Goal: Task Accomplishment & Management: Manage account settings

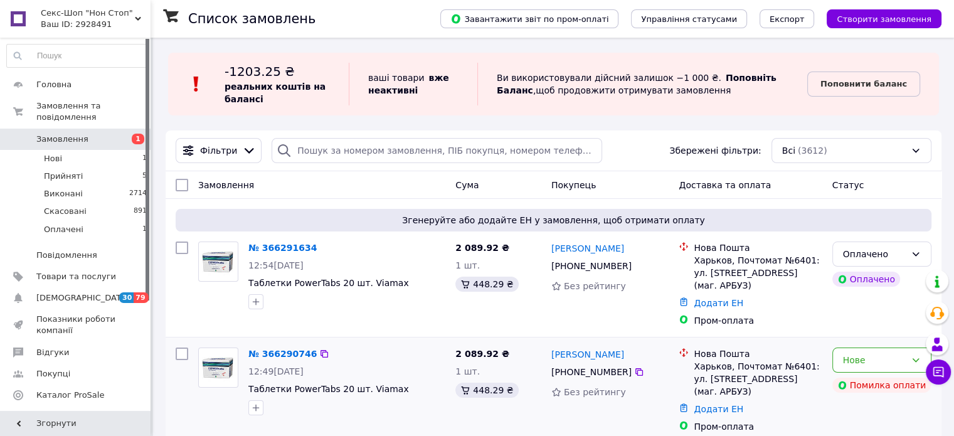
scroll to position [63, 0]
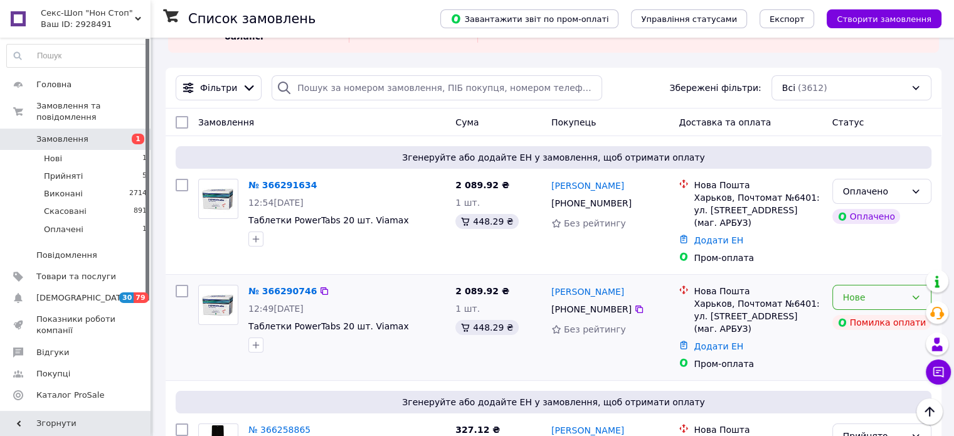
click at [898, 300] on div "Нове" at bounding box center [874, 297] width 63 height 14
click at [859, 323] on li "Прийнято" at bounding box center [881, 324] width 98 height 23
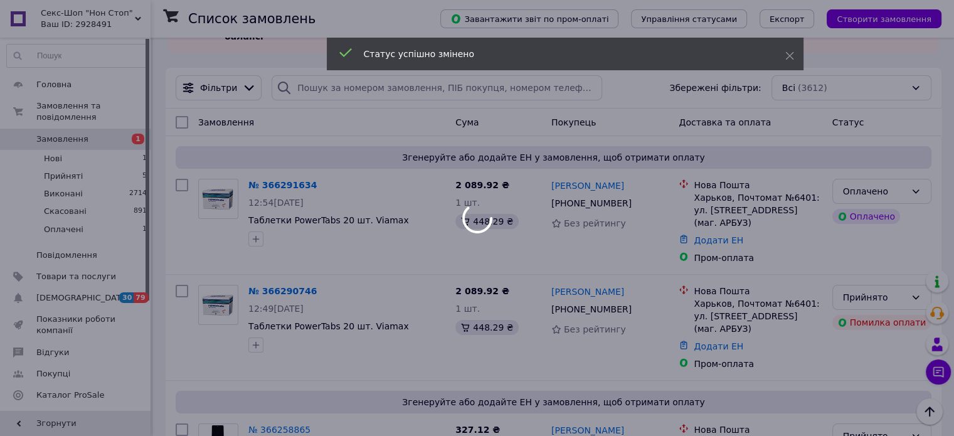
click at [880, 304] on div "Прийнято" at bounding box center [874, 297] width 63 height 14
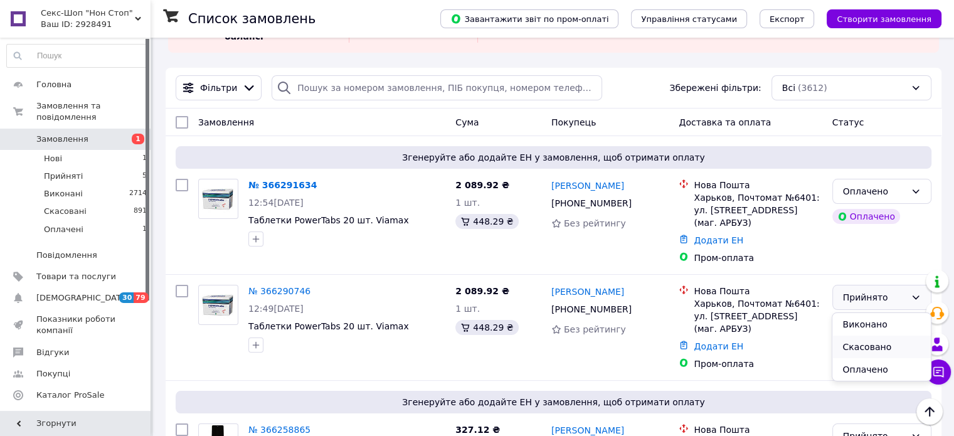
click at [856, 346] on li "Скасовано" at bounding box center [881, 346] width 98 height 23
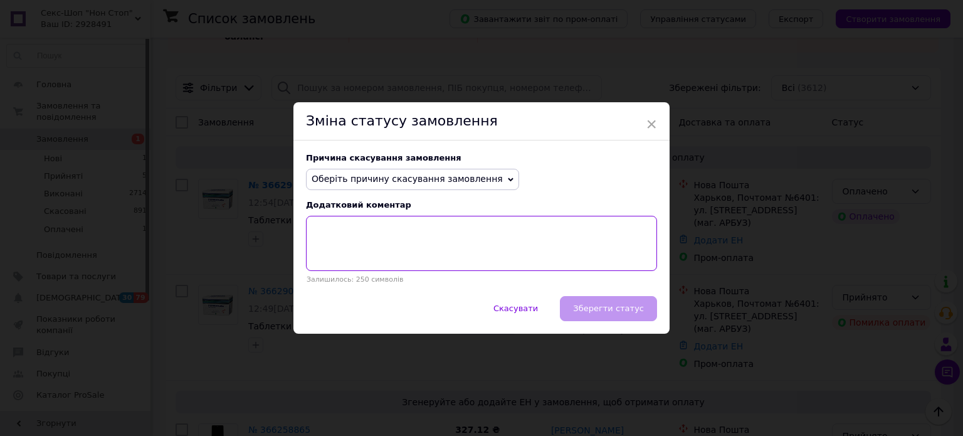
click at [319, 228] on textarea at bounding box center [481, 243] width 351 height 55
type textarea "замовлення дубль , наступне в обробці"
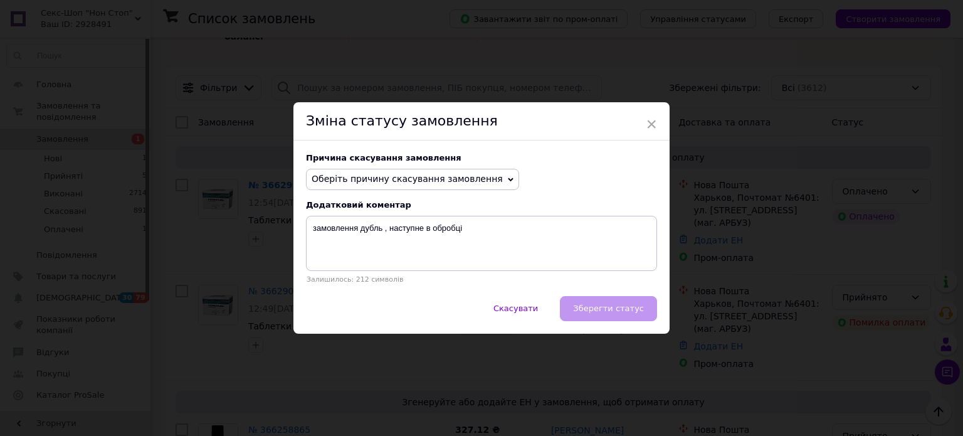
click at [625, 313] on div "Скасувати   Зберегти статус" at bounding box center [481, 315] width 376 height 38
click at [473, 178] on span "Оберіть причину скасування замовлення" at bounding box center [407, 179] width 191 height 10
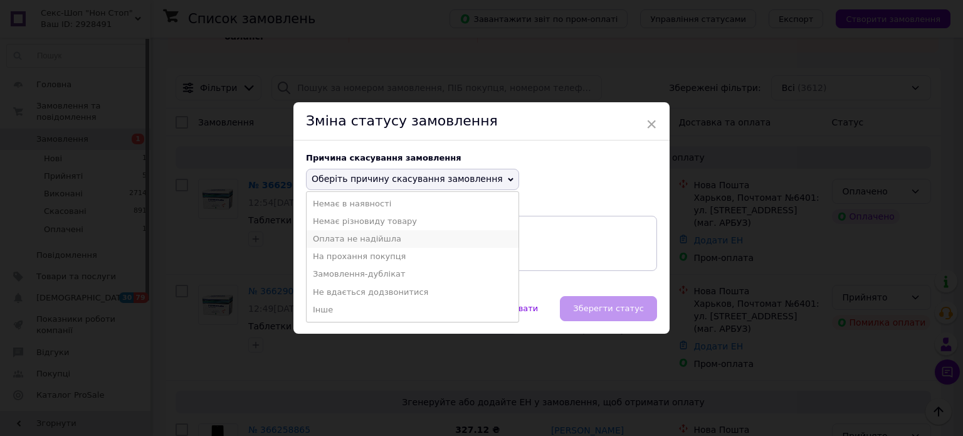
click at [363, 244] on li "Оплата не надійшла" at bounding box center [413, 239] width 212 height 18
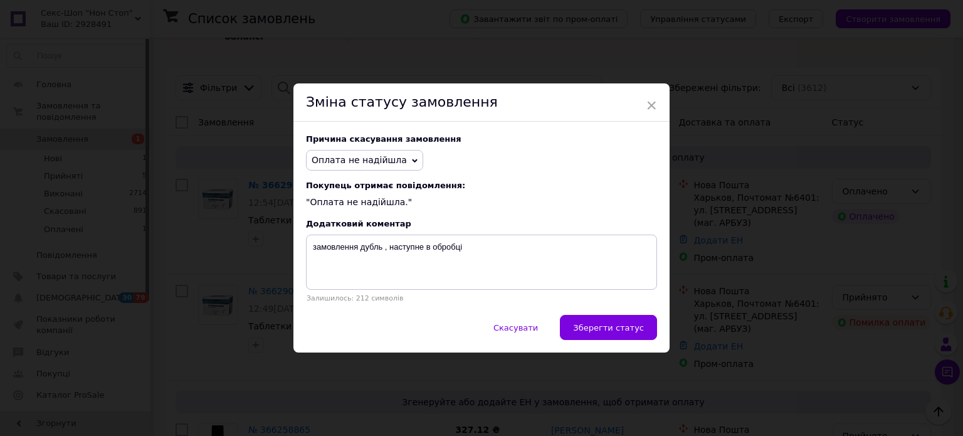
click at [384, 161] on span "Оплата не надійшла" at bounding box center [359, 160] width 95 height 10
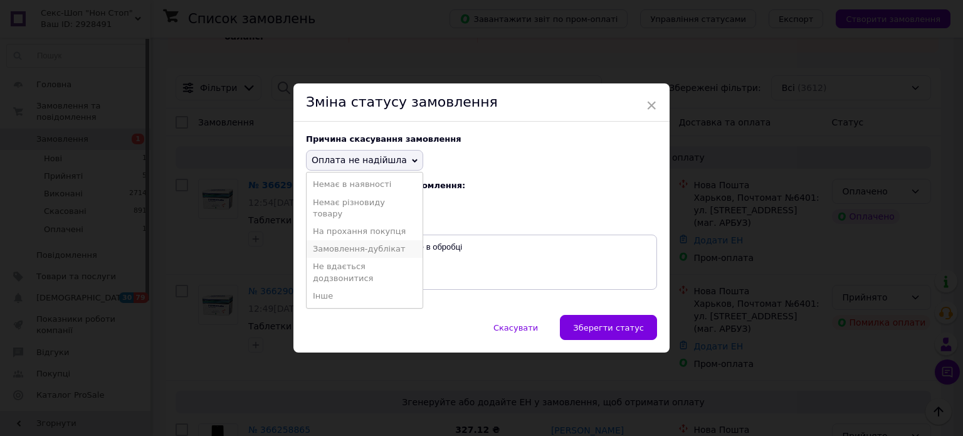
click at [351, 249] on li "Замовлення-дублікат" at bounding box center [365, 249] width 116 height 18
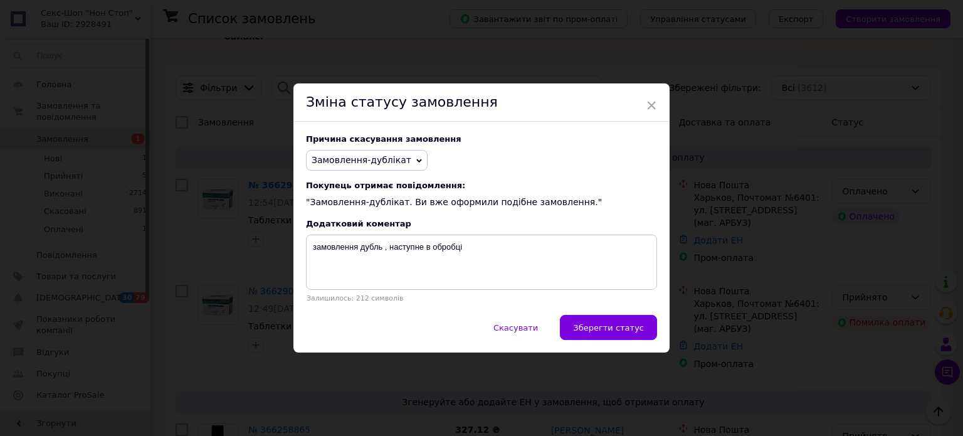
click at [600, 329] on span "Зберегти статус" at bounding box center [608, 327] width 71 height 9
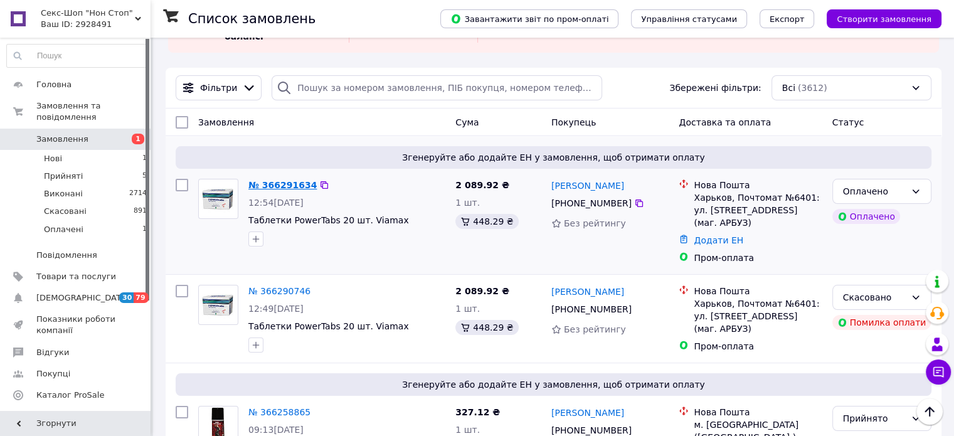
click at [281, 187] on link "№ 366291634" at bounding box center [282, 185] width 68 height 10
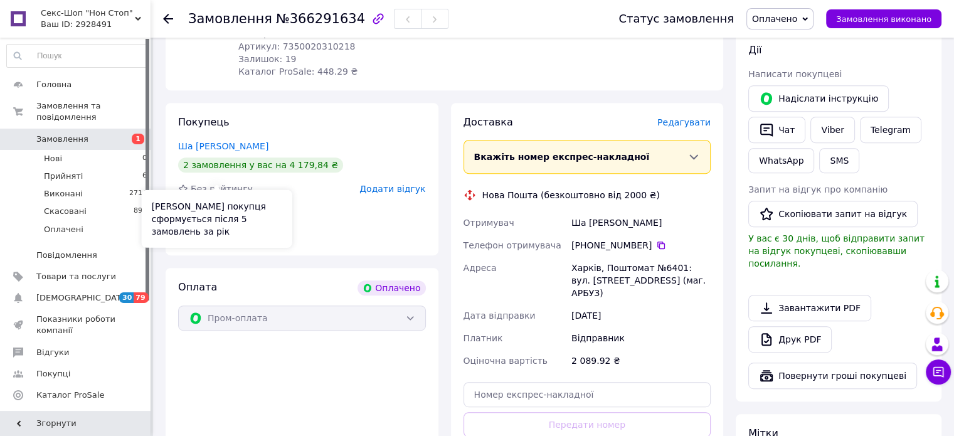
scroll to position [532, 0]
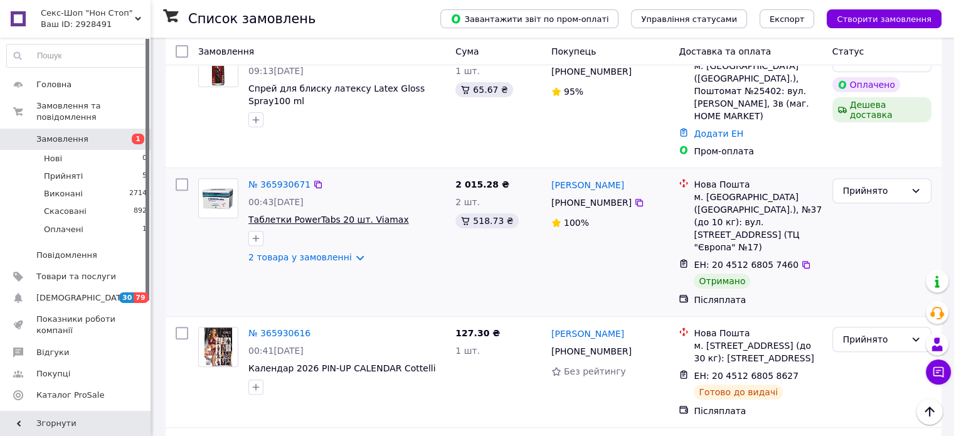
scroll to position [439, 0]
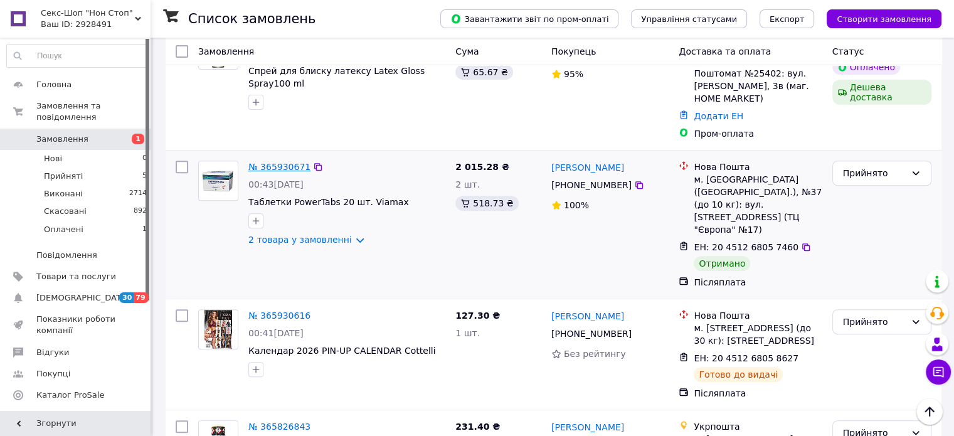
click at [278, 162] on link "№ 365930671" at bounding box center [279, 167] width 62 height 10
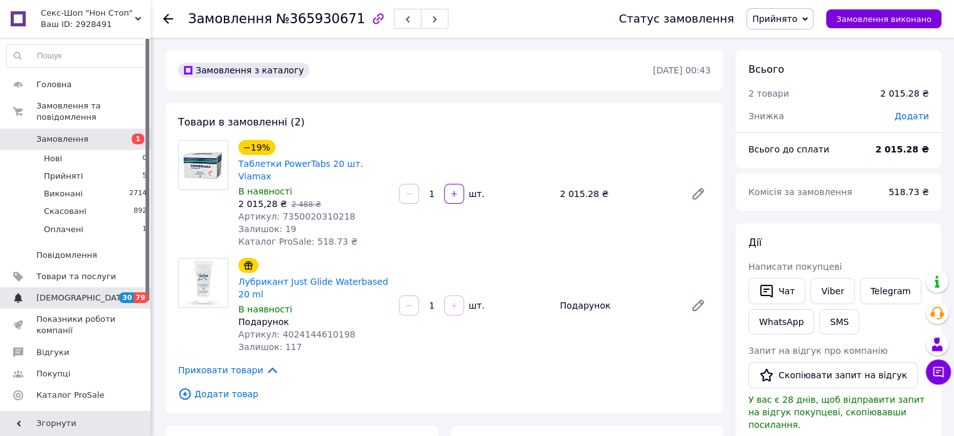
click at [45, 292] on span "[DEMOGRAPHIC_DATA]" at bounding box center [82, 297] width 93 height 11
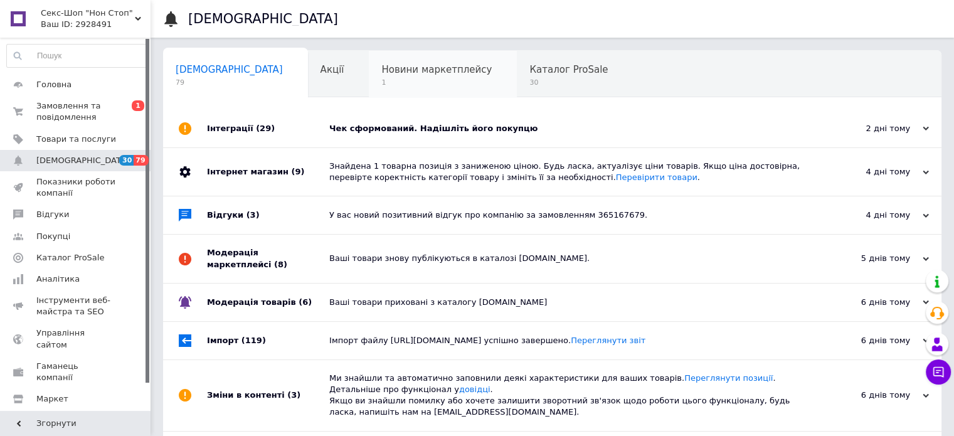
click at [381, 82] on span "1" at bounding box center [436, 82] width 110 height 9
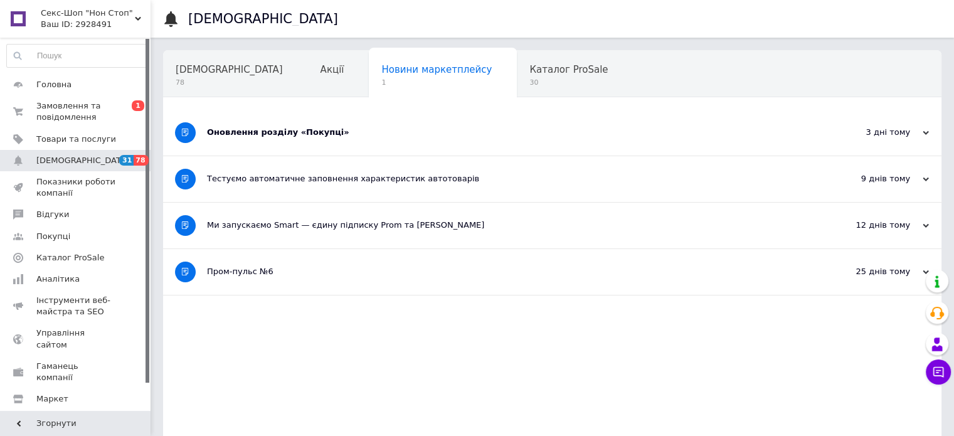
click at [235, 134] on div "Оновлення розділу «Покупці»" at bounding box center [505, 132] width 596 height 11
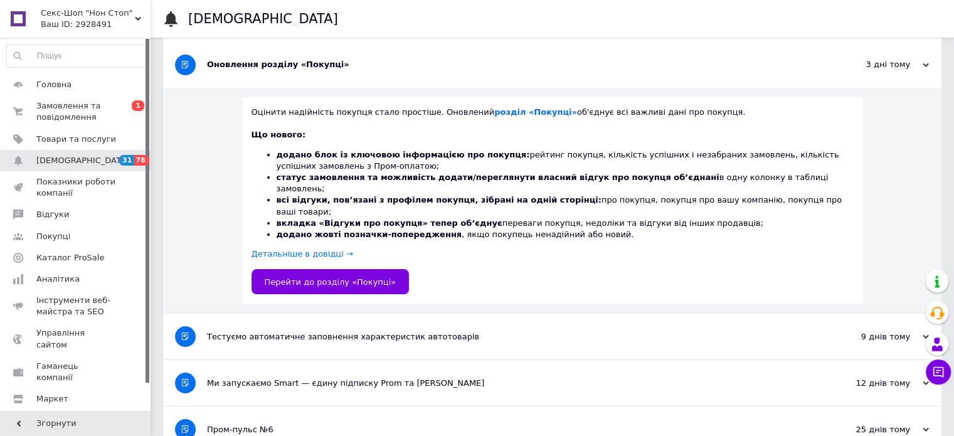
scroll to position [73, 0]
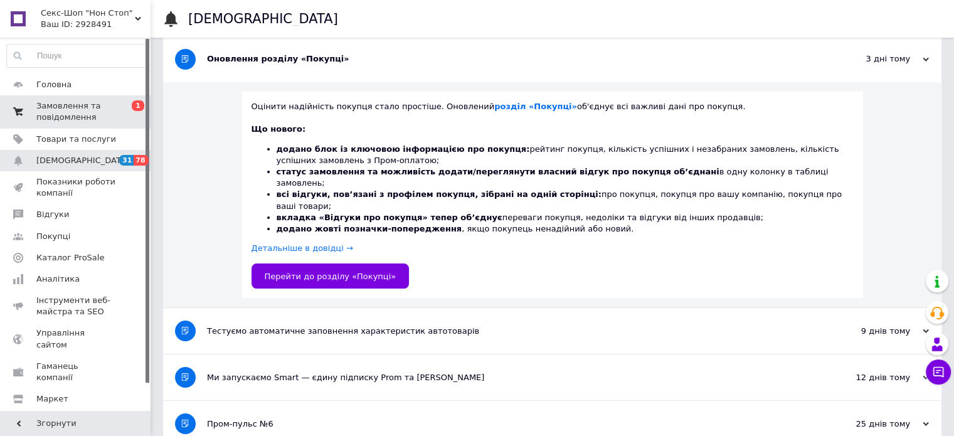
click at [56, 110] on span "Замовлення та повідомлення" at bounding box center [76, 111] width 80 height 23
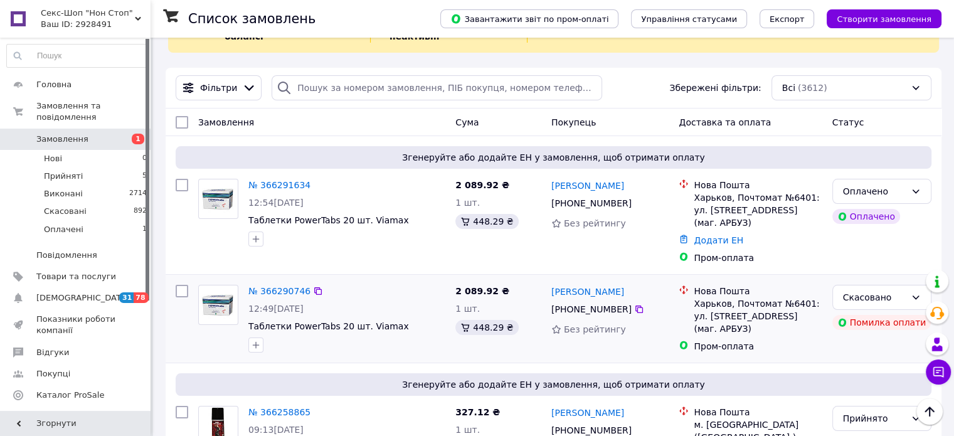
scroll to position [125, 0]
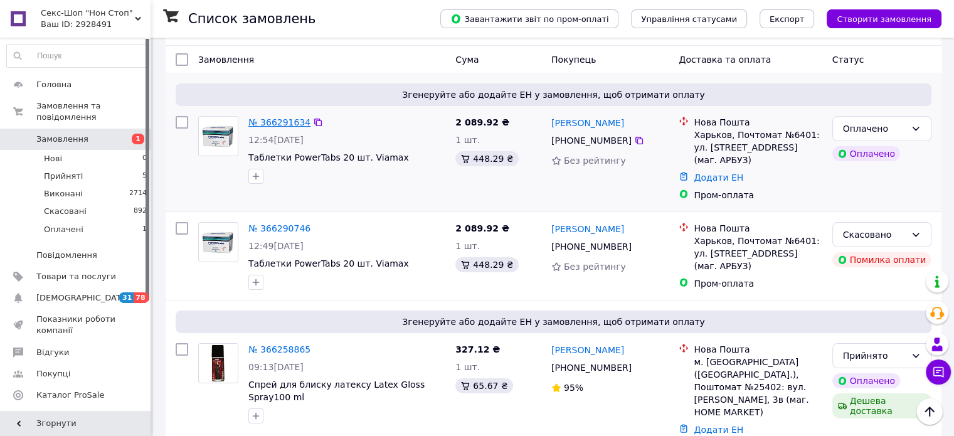
click at [268, 117] on link "№ 366291634" at bounding box center [279, 122] width 62 height 10
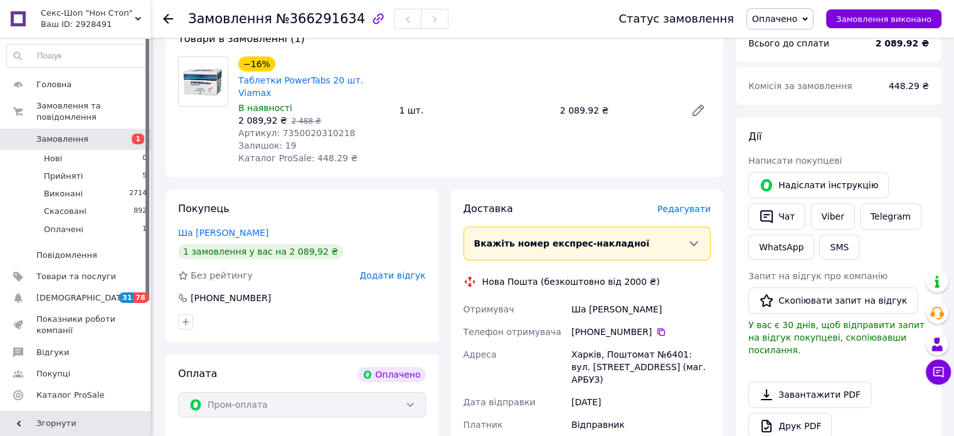
scroll to position [469, 0]
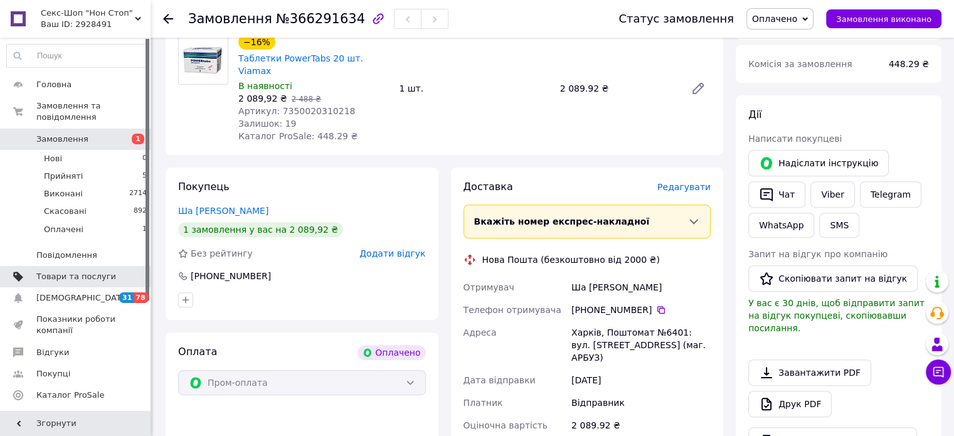
click at [70, 271] on span "Товари та послуги" at bounding box center [76, 276] width 80 height 11
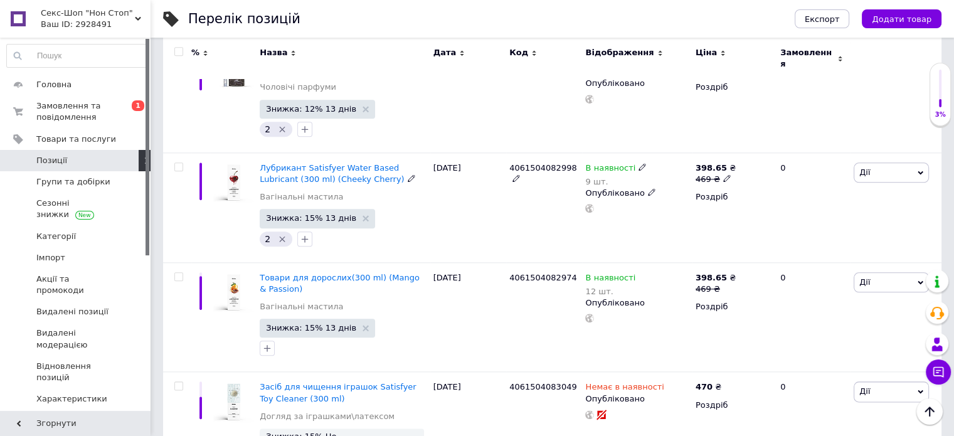
scroll to position [1568, 0]
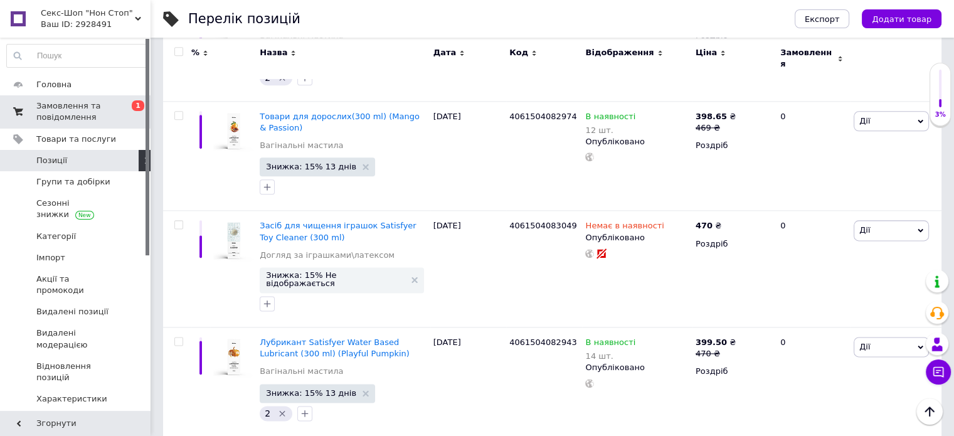
click at [68, 114] on span "Замовлення та повідомлення" at bounding box center [76, 111] width 80 height 23
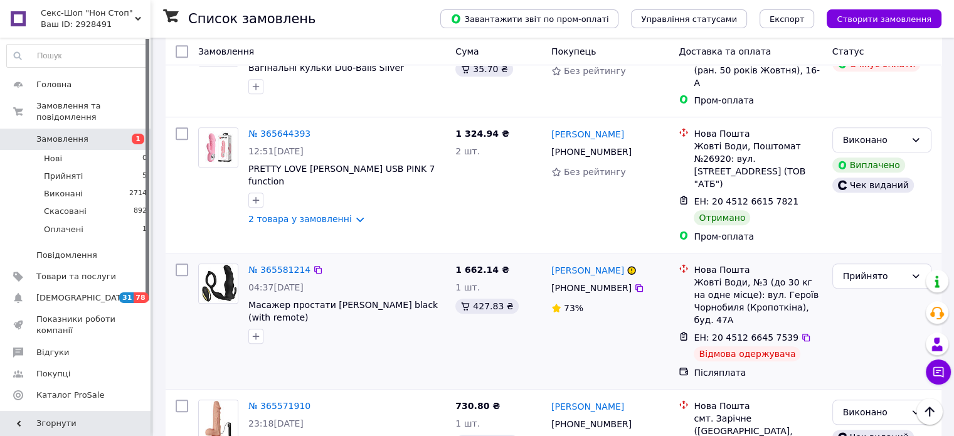
scroll to position [941, 0]
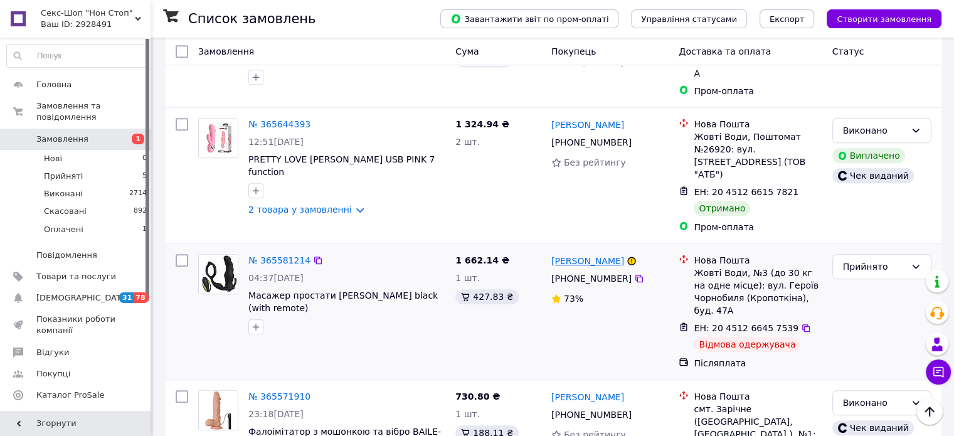
click at [584, 255] on link "[PERSON_NAME]" at bounding box center [587, 261] width 73 height 13
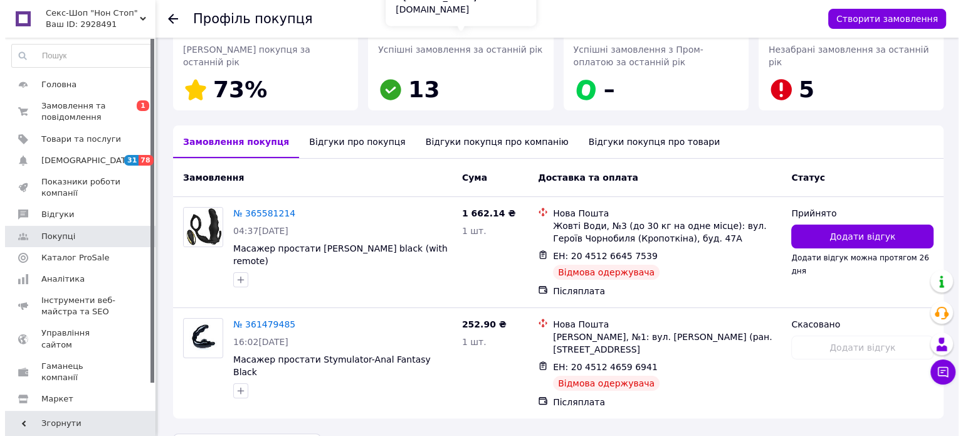
scroll to position [233, 0]
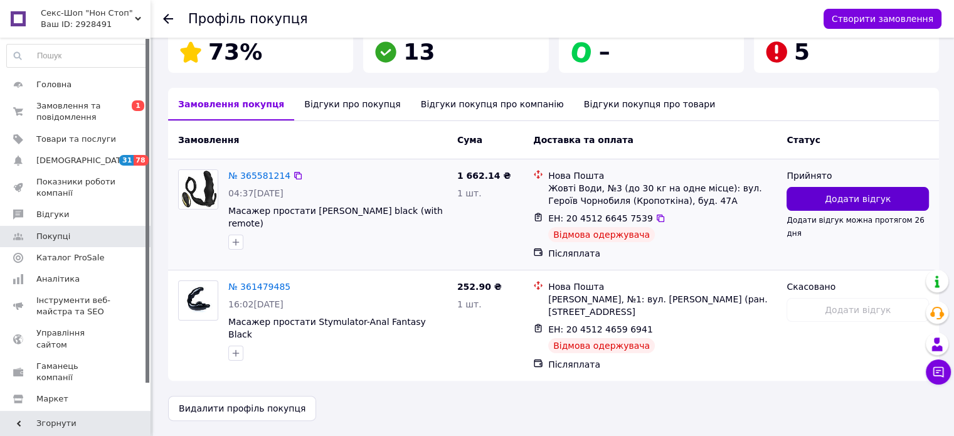
click at [836, 195] on span "Додати відгук" at bounding box center [858, 199] width 66 height 13
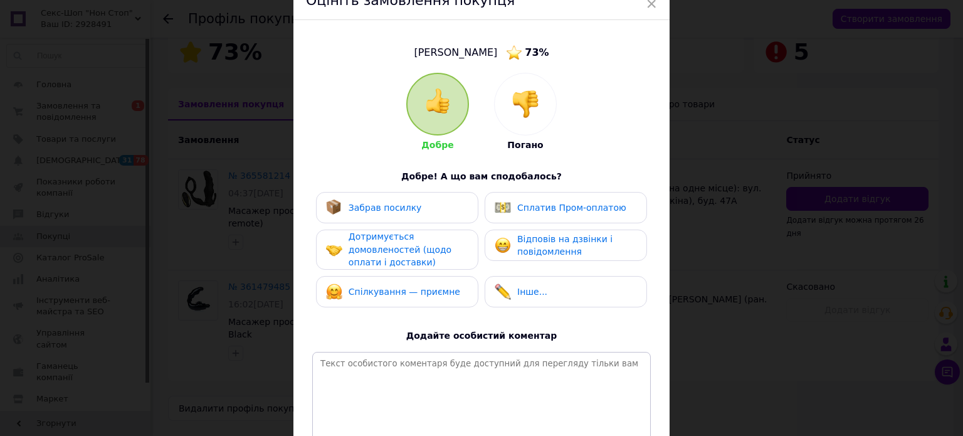
scroll to position [60, 0]
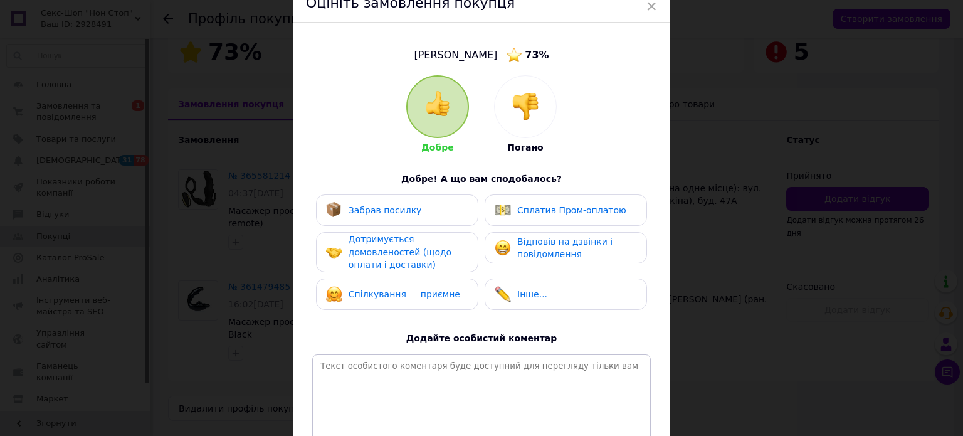
click at [525, 115] on img at bounding box center [526, 107] width 28 height 28
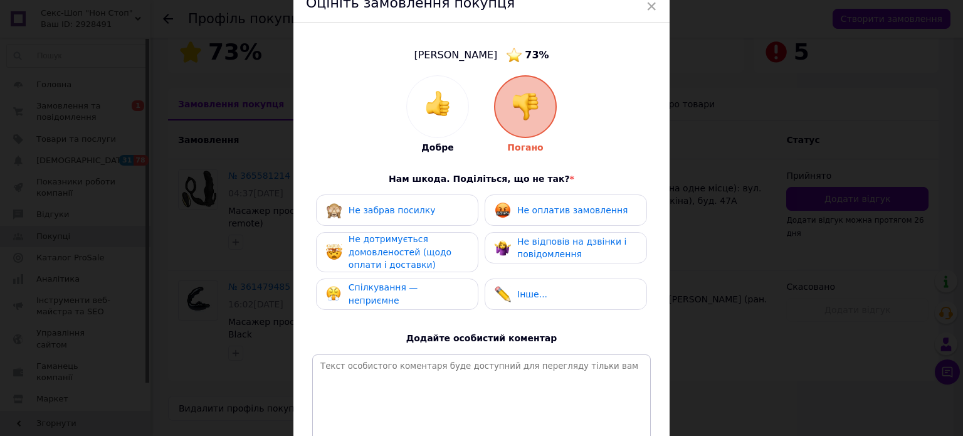
click at [392, 210] on span "Не забрав посилку" at bounding box center [392, 210] width 87 height 10
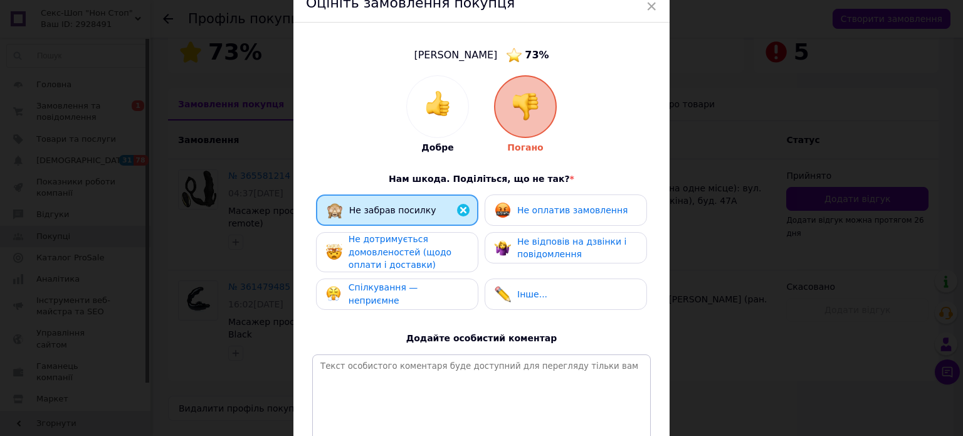
click at [376, 255] on span "Не дотримується домовленостей (щодо оплати і доставки)" at bounding box center [400, 252] width 103 height 36
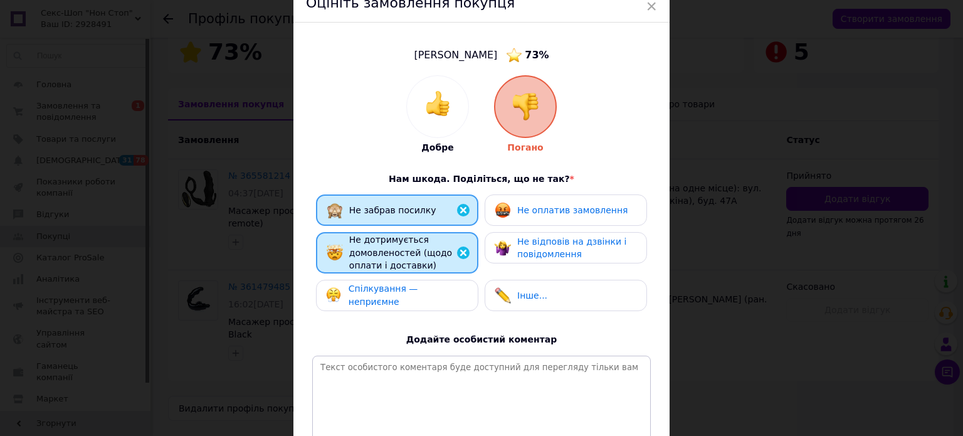
click at [388, 295] on span "Спілкування — неприємне" at bounding box center [384, 294] width 70 height 23
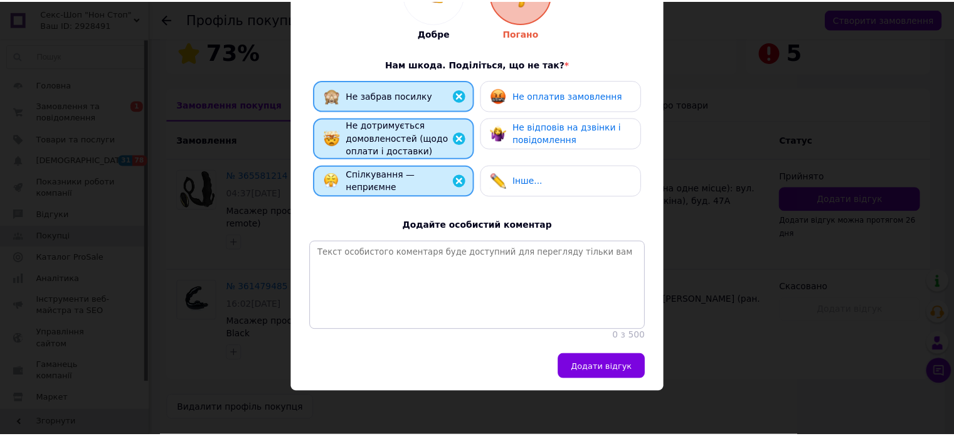
scroll to position [185, 0]
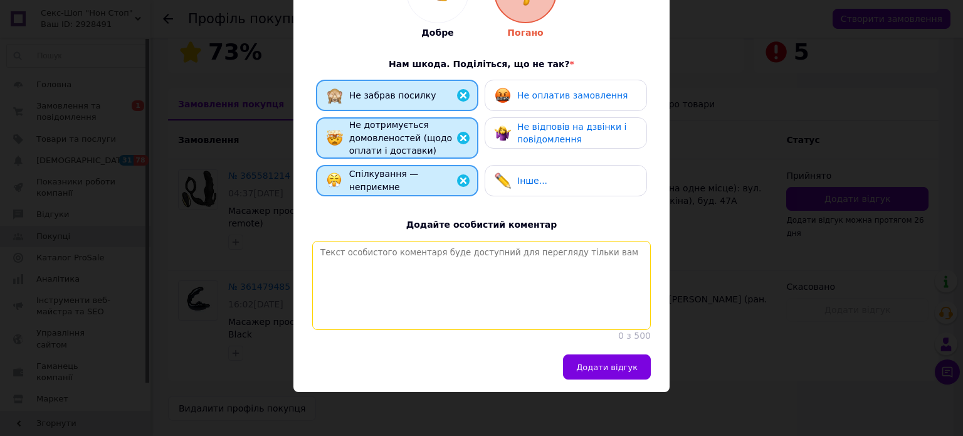
click at [483, 295] on textarea at bounding box center [481, 285] width 339 height 89
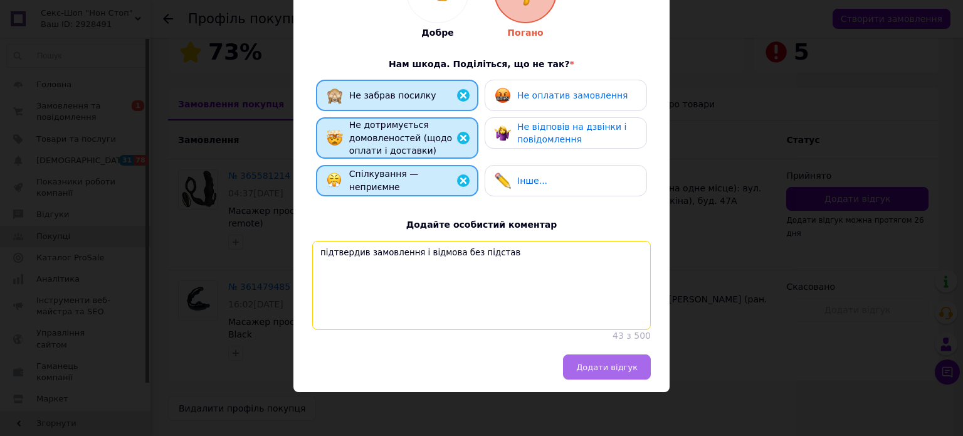
type textarea "підтвердив замовлення і відмова без підстав"
click at [587, 370] on span "Додати відгук" at bounding box center [606, 366] width 61 height 9
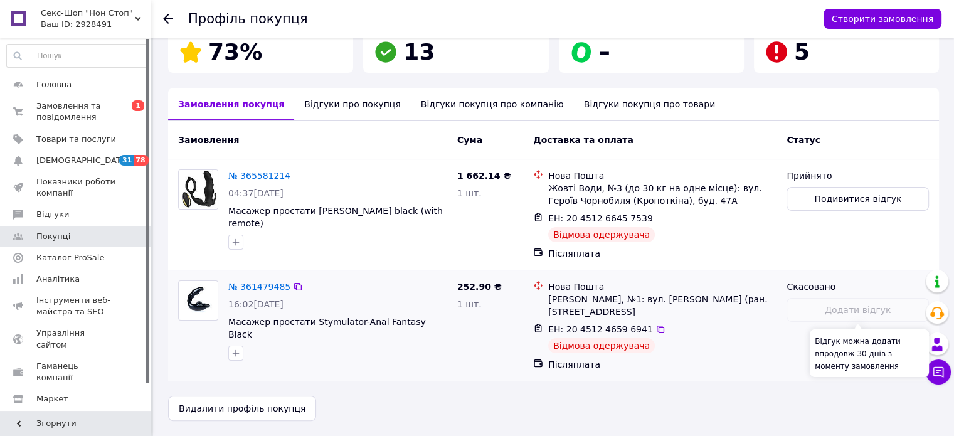
click at [852, 312] on div "Додати відгук" at bounding box center [857, 310] width 142 height 24
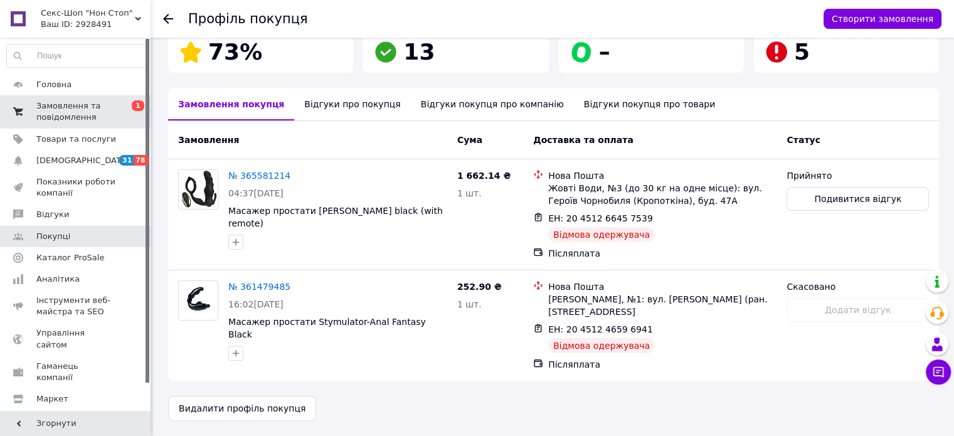
click at [69, 107] on span "Замовлення та повідомлення" at bounding box center [76, 111] width 80 height 23
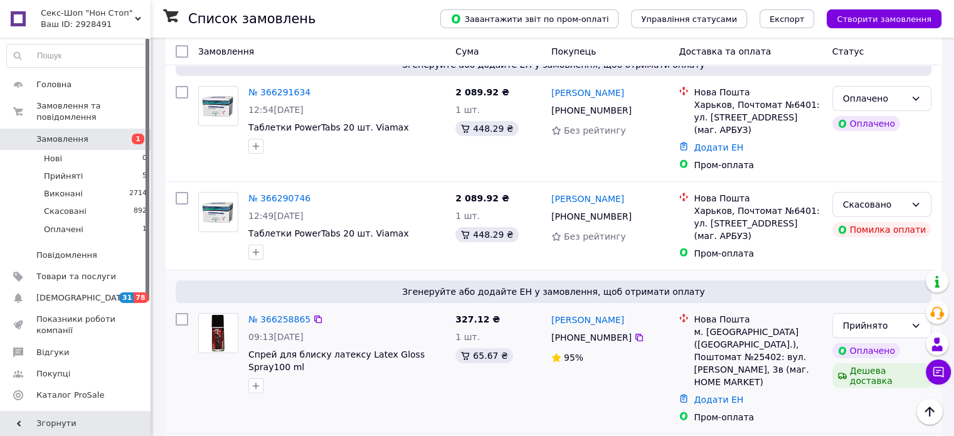
scroll to position [125, 0]
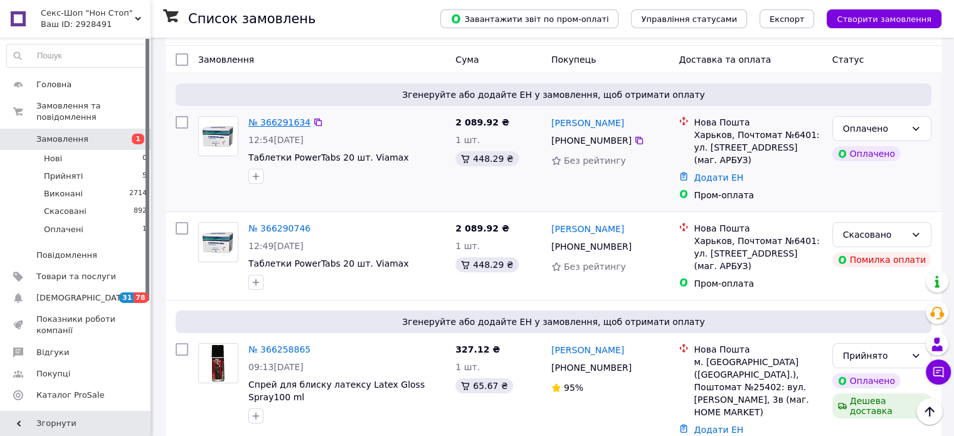
click at [286, 117] on link "№ 366291634" at bounding box center [279, 122] width 62 height 10
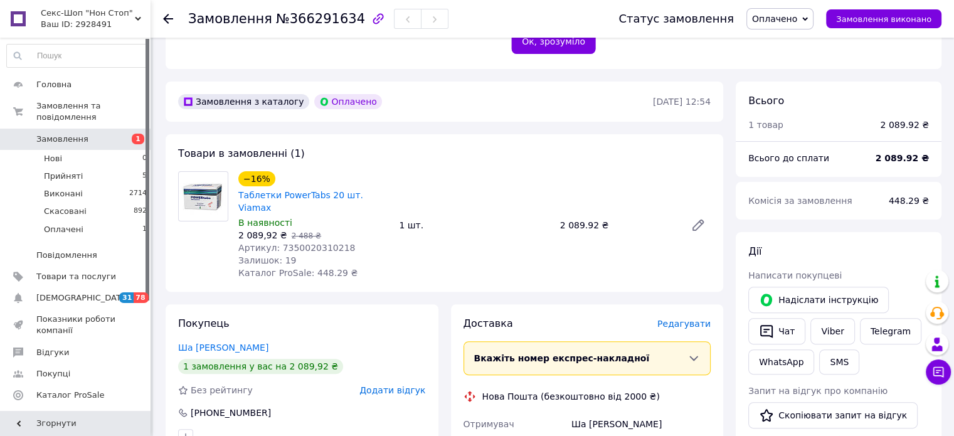
scroll to position [376, 0]
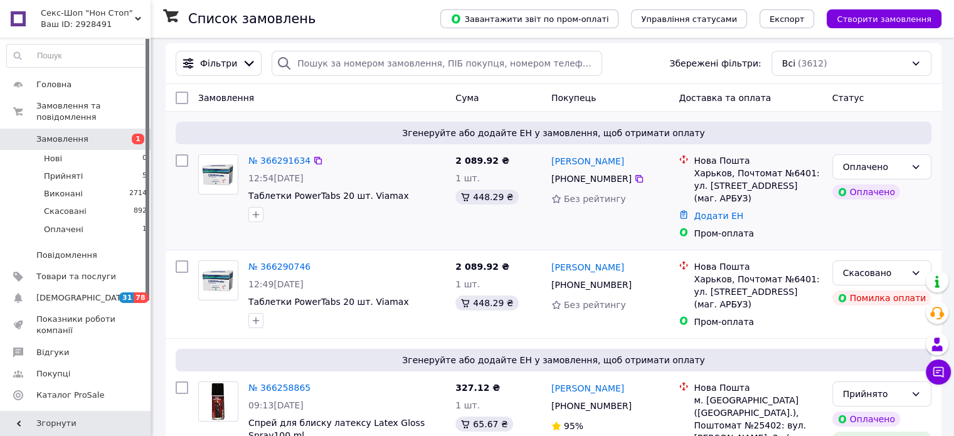
scroll to position [125, 0]
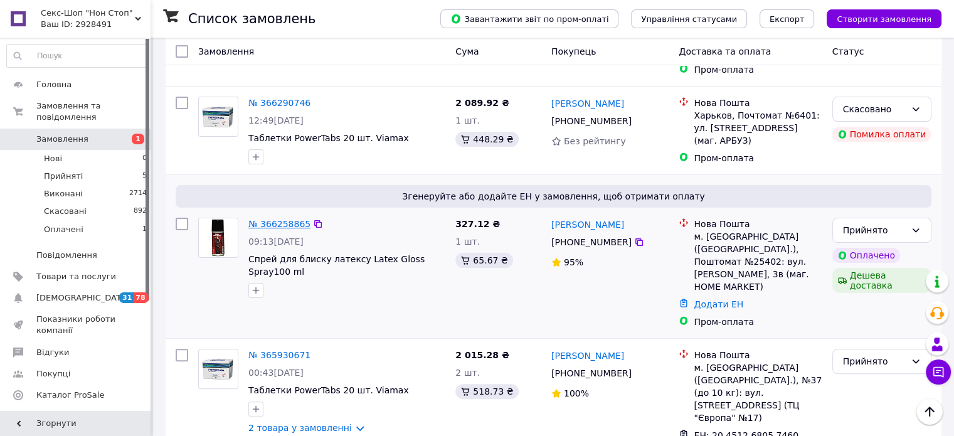
click at [268, 219] on link "№ 366258865" at bounding box center [279, 224] width 62 height 10
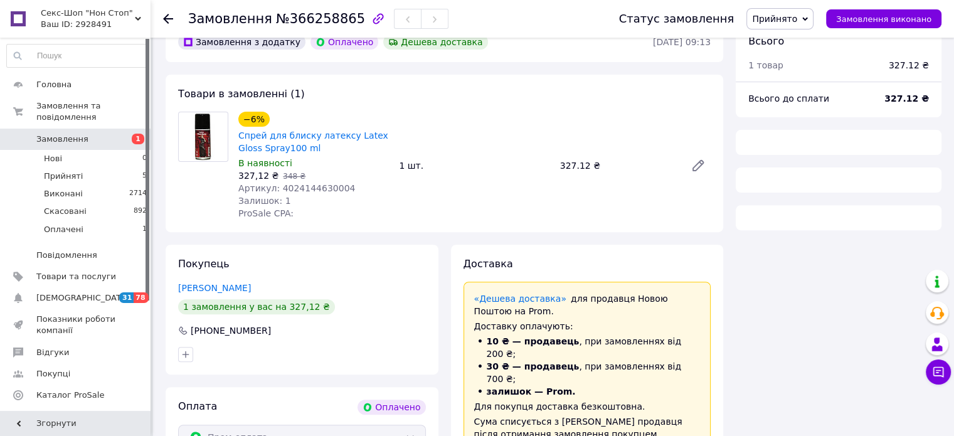
scroll to position [439, 0]
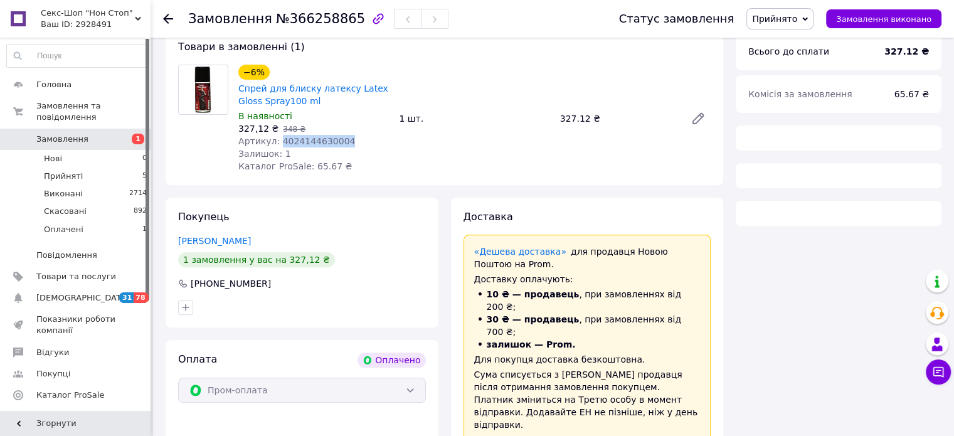
drag, startPoint x: 339, startPoint y: 140, endPoint x: 277, endPoint y: 140, distance: 61.5
click at [277, 140] on div "Артикул: 4024144630004" at bounding box center [313, 141] width 150 height 13
copy span "4024144630004"
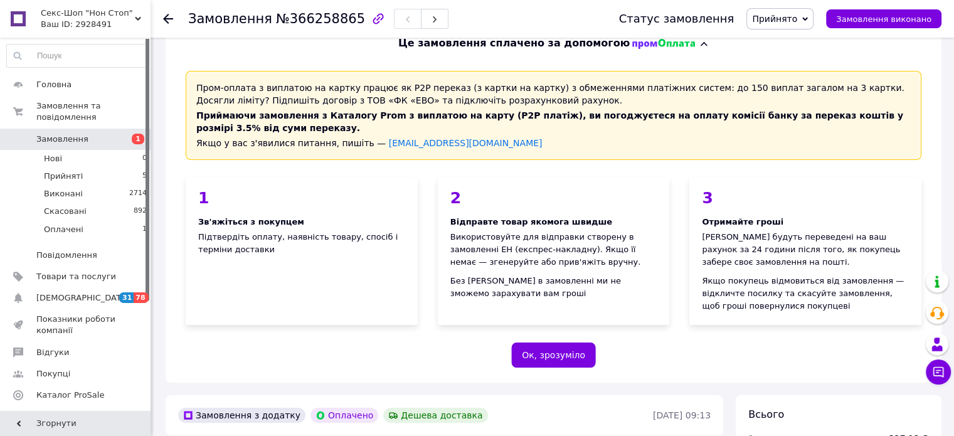
scroll to position [0, 0]
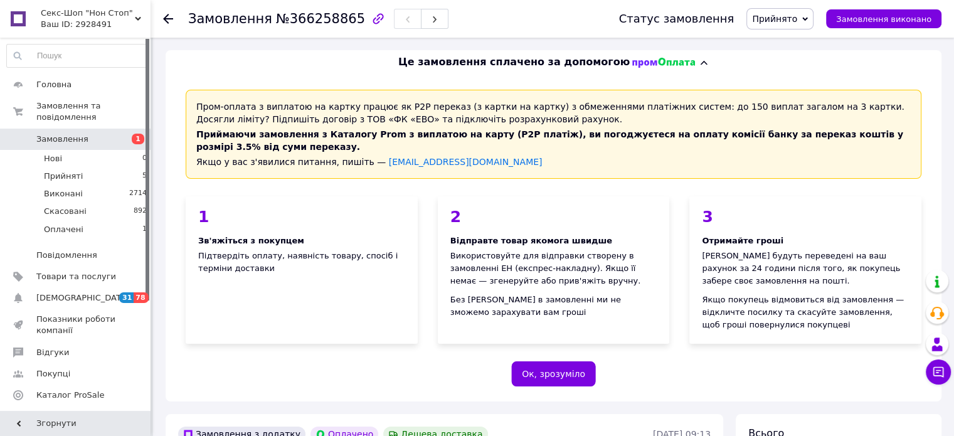
click at [813, 68] on div "Це замовлення сплачено за допомогою" at bounding box center [553, 62] width 768 height 14
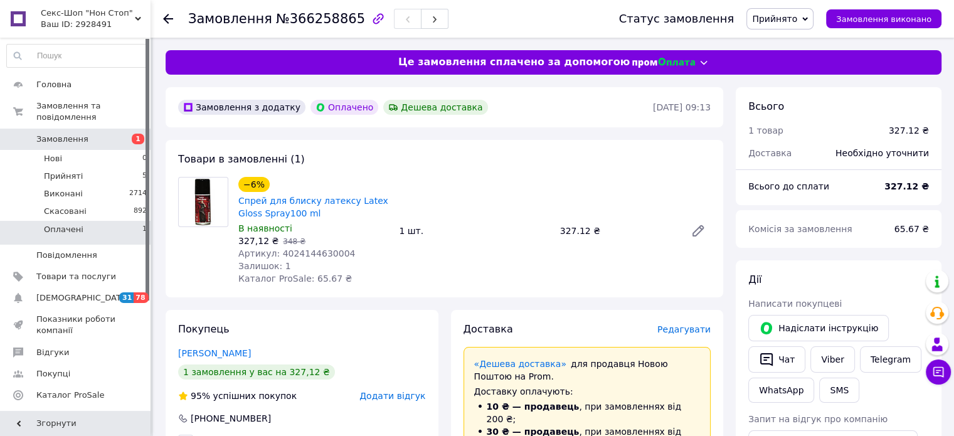
click at [65, 224] on span "Оплачені" at bounding box center [64, 229] width 40 height 11
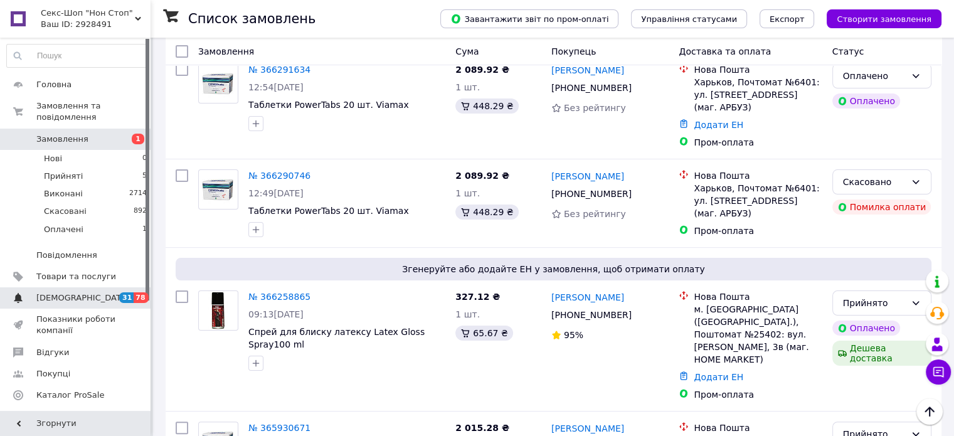
scroll to position [188, 0]
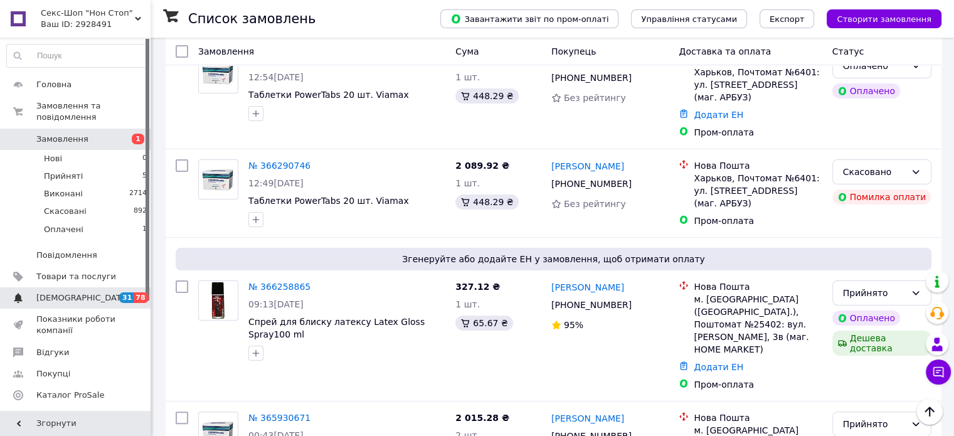
click at [60, 292] on span "[DEMOGRAPHIC_DATA]" at bounding box center [82, 297] width 93 height 11
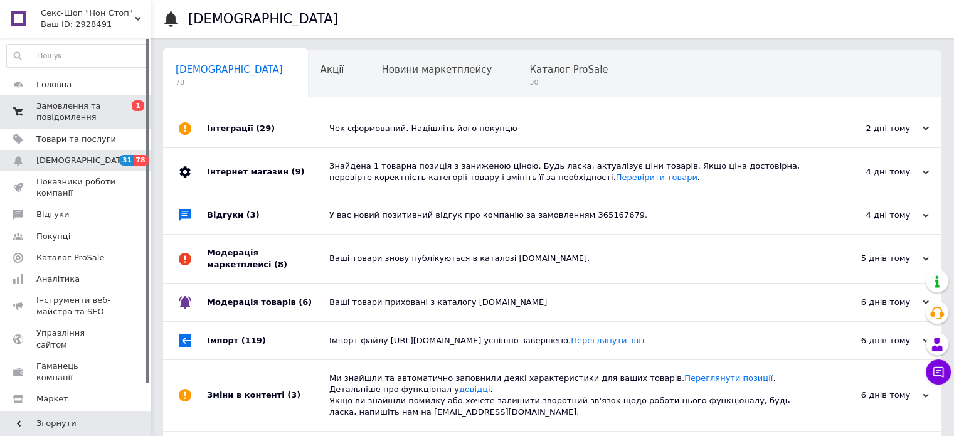
click at [74, 119] on span "Замовлення та повідомлення" at bounding box center [76, 111] width 80 height 23
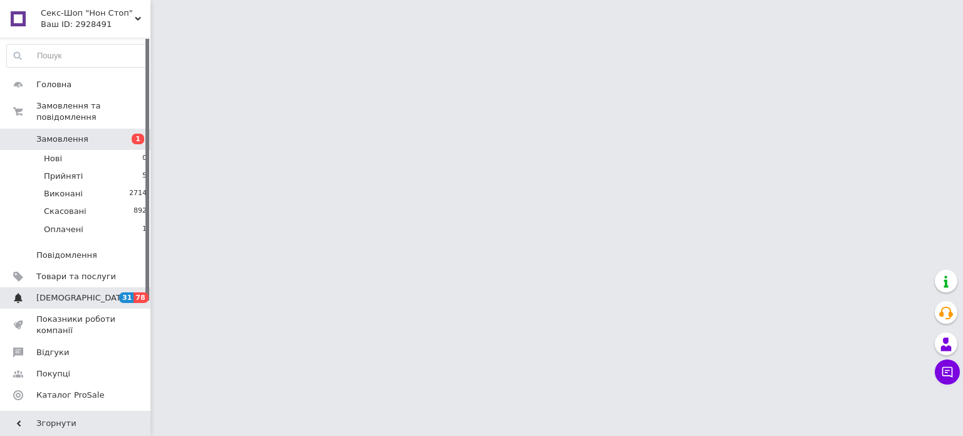
click at [60, 292] on span "[DEMOGRAPHIC_DATA]" at bounding box center [82, 297] width 93 height 11
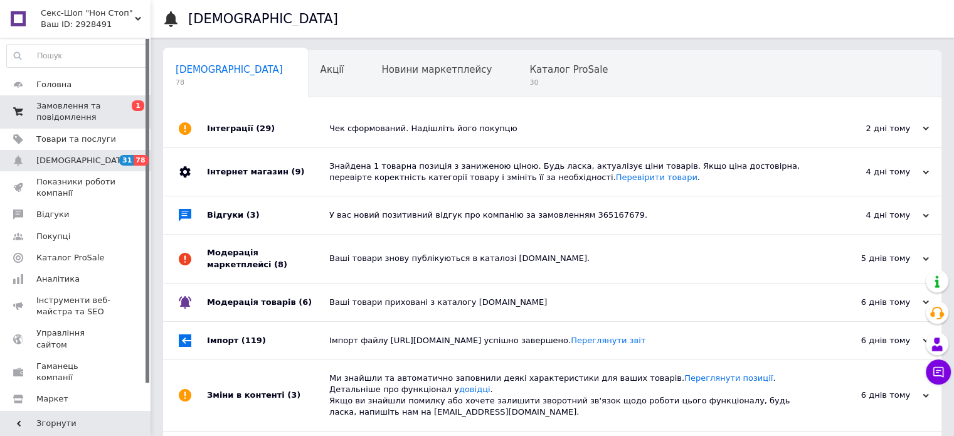
click at [55, 116] on span "Замовлення та повідомлення" at bounding box center [76, 111] width 80 height 23
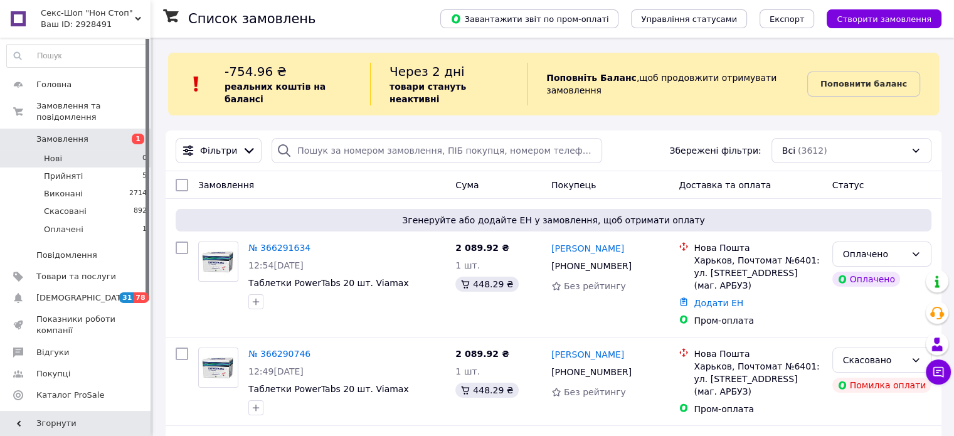
drag, startPoint x: 68, startPoint y: 150, endPoint x: 63, endPoint y: 139, distance: 12.1
click at [68, 150] on li "Нові 0" at bounding box center [77, 159] width 154 height 18
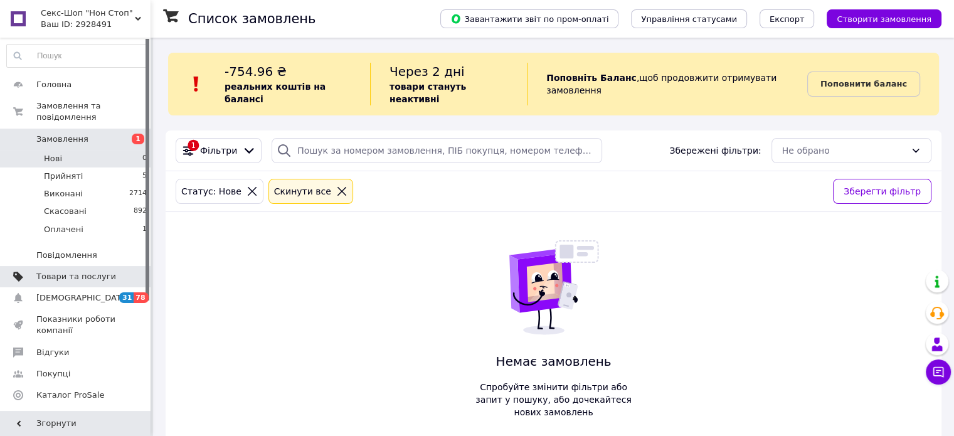
click at [71, 271] on span "Товари та послуги" at bounding box center [76, 276] width 80 height 11
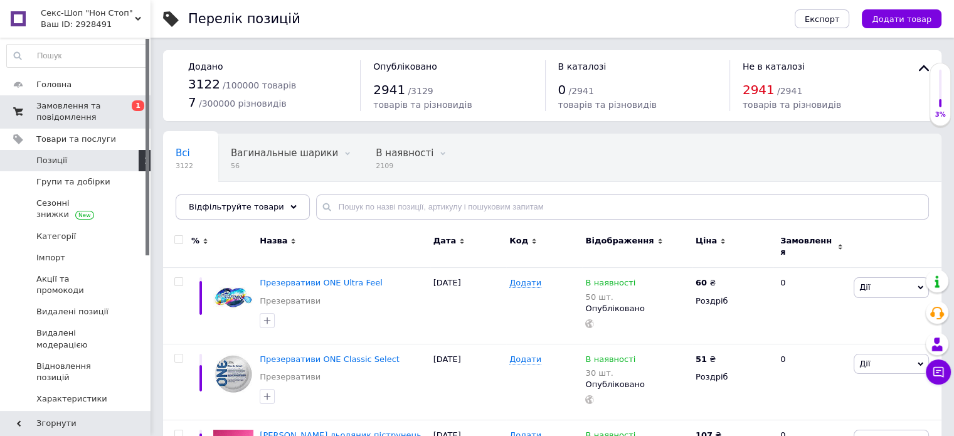
click at [55, 112] on span "Замовлення та повідомлення" at bounding box center [76, 111] width 80 height 23
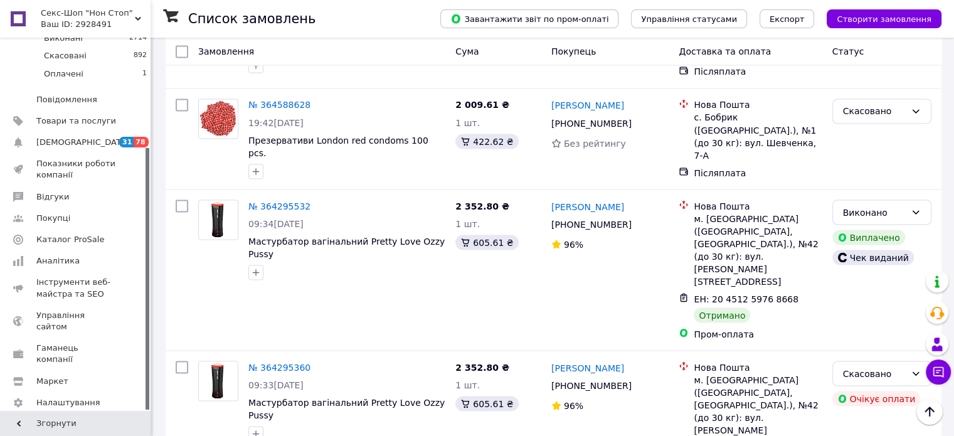
scroll to position [2446, 0]
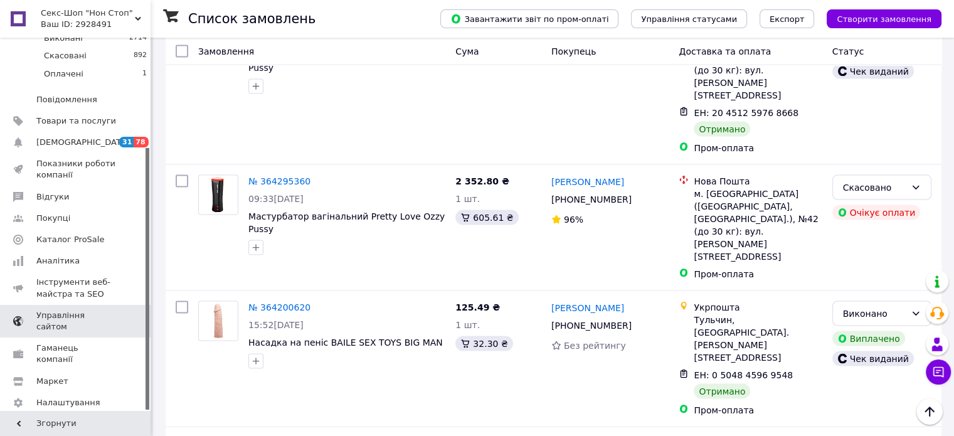
click at [75, 310] on span "Управління сайтом" at bounding box center [76, 321] width 80 height 23
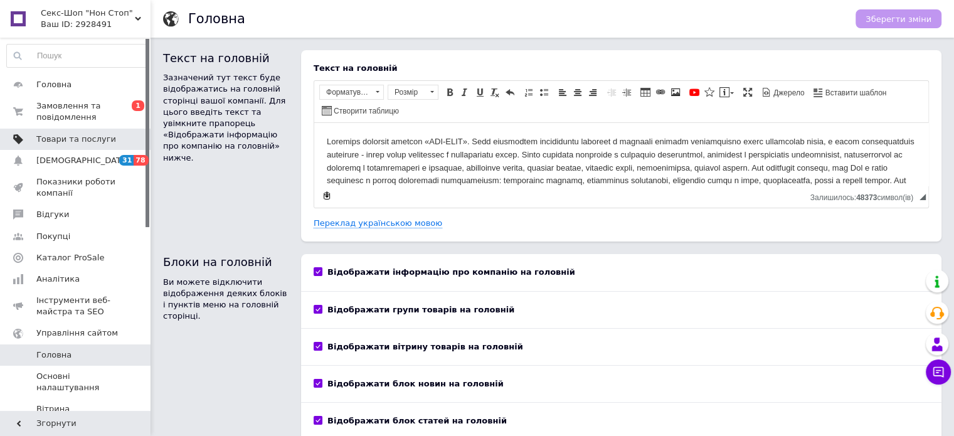
click at [48, 141] on span "Товари та послуги" at bounding box center [76, 139] width 80 height 11
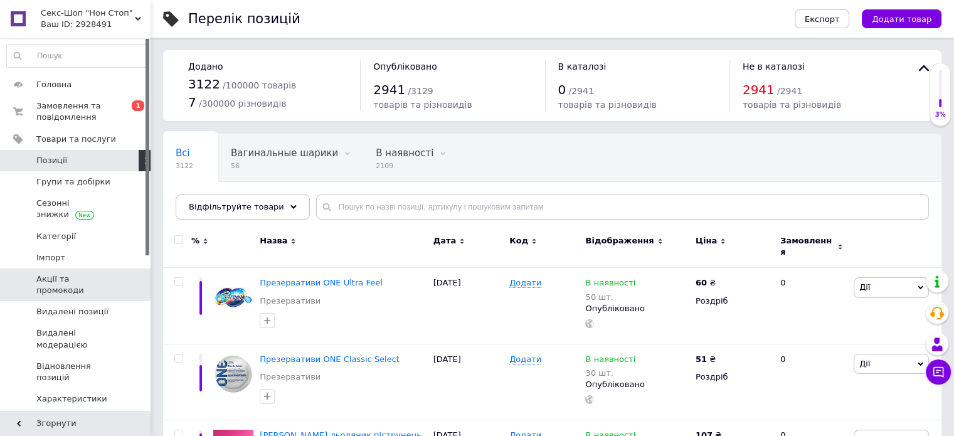
click at [82, 279] on span "Акції та промокоди" at bounding box center [76, 284] width 80 height 23
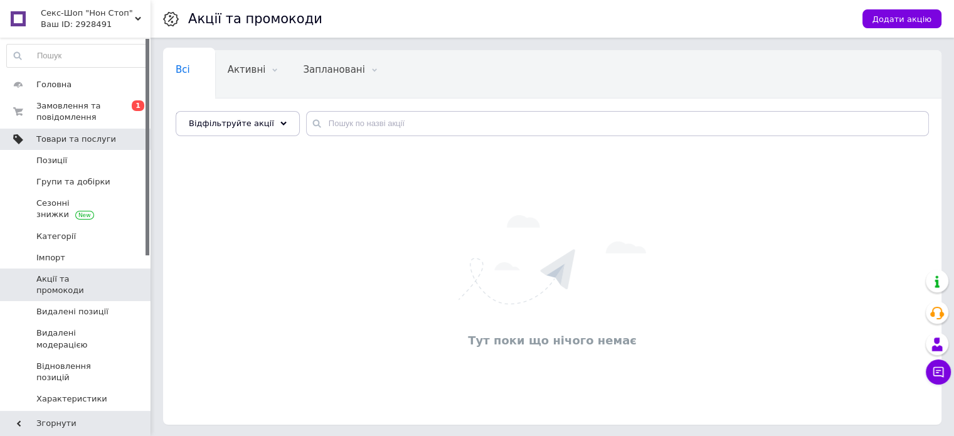
click at [59, 145] on link "Товари та послуги" at bounding box center [77, 139] width 154 height 21
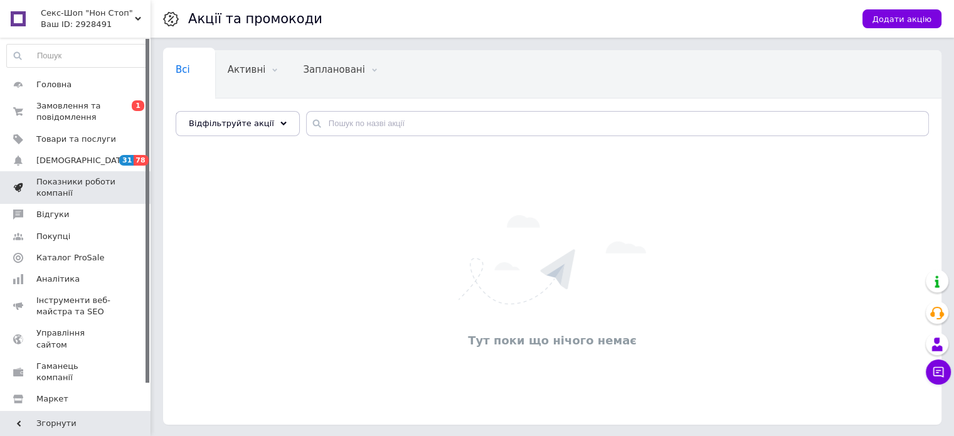
click at [60, 187] on span "Показники роботи компанії" at bounding box center [76, 187] width 80 height 23
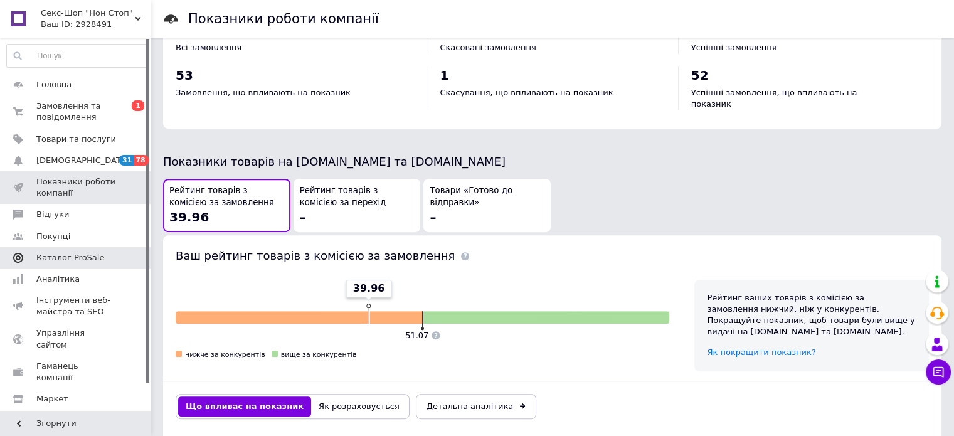
scroll to position [485, 0]
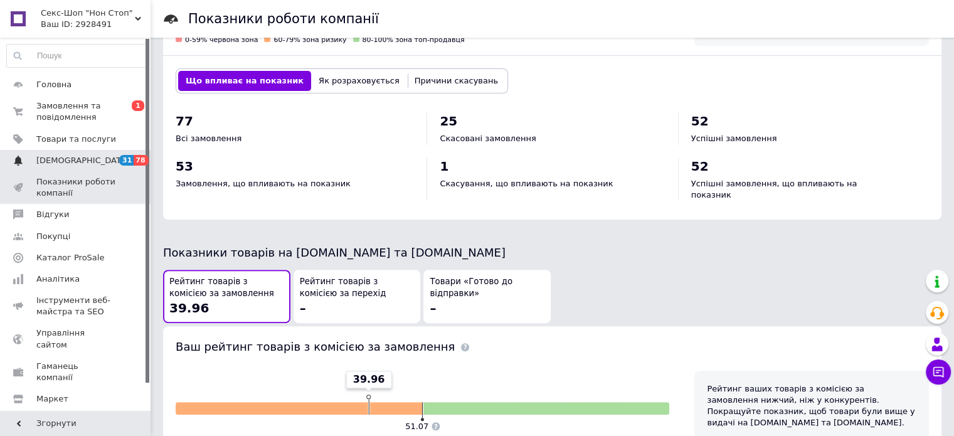
click at [56, 158] on span "[DEMOGRAPHIC_DATA]" at bounding box center [82, 160] width 93 height 11
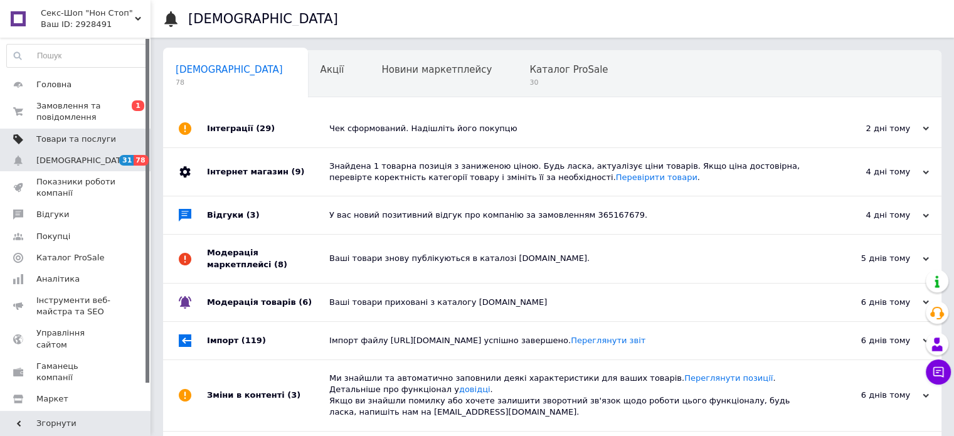
click at [52, 139] on span "Товари та послуги" at bounding box center [76, 139] width 80 height 11
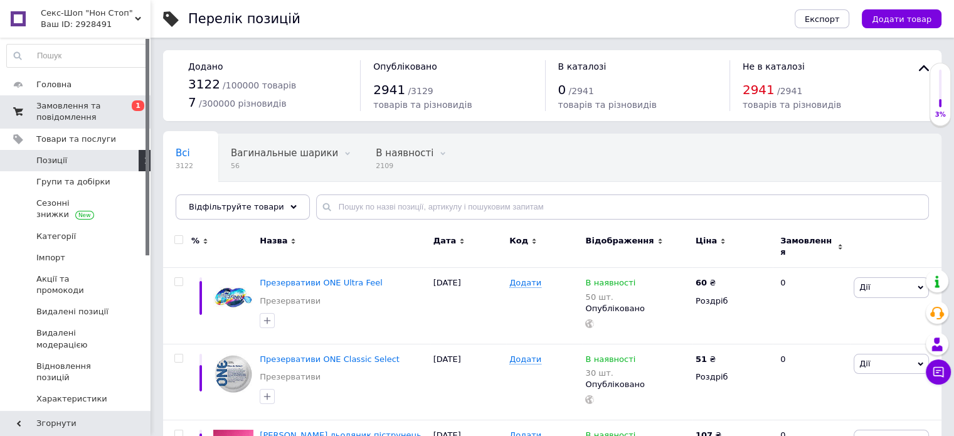
click at [63, 114] on span "Замовлення та повідомлення" at bounding box center [76, 111] width 80 height 23
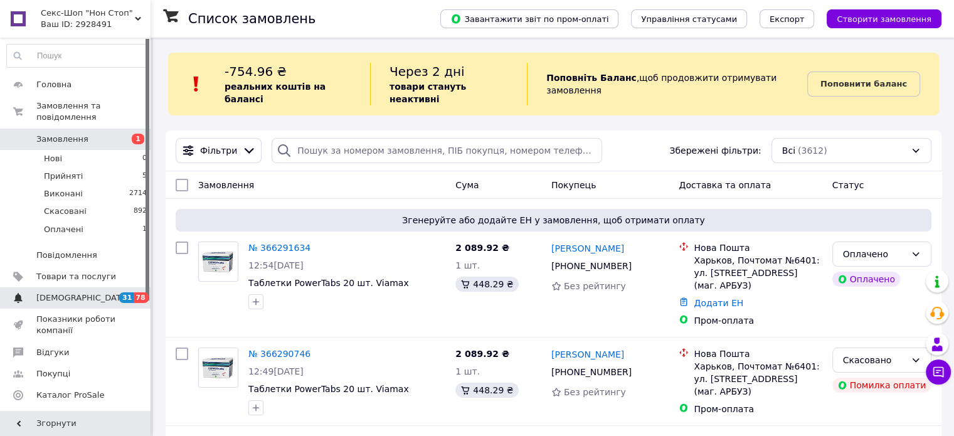
click at [55, 292] on span "[DEMOGRAPHIC_DATA]" at bounding box center [82, 297] width 93 height 11
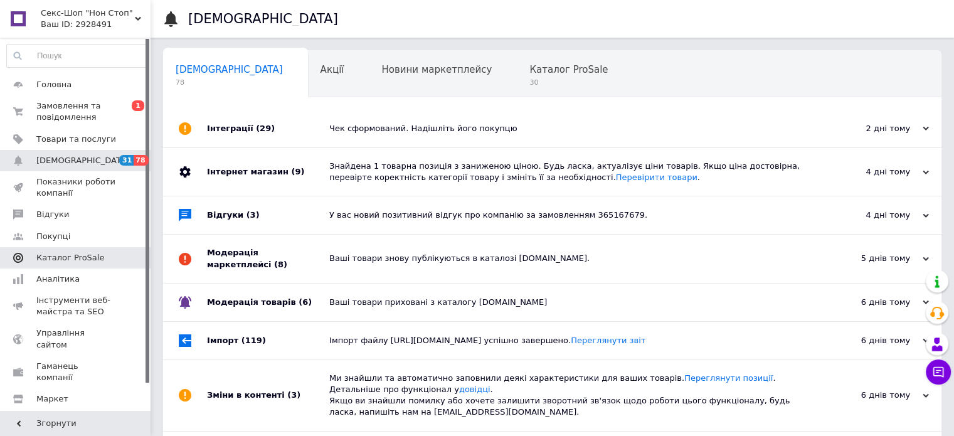
click at [53, 260] on span "Каталог ProSale" at bounding box center [70, 257] width 68 height 11
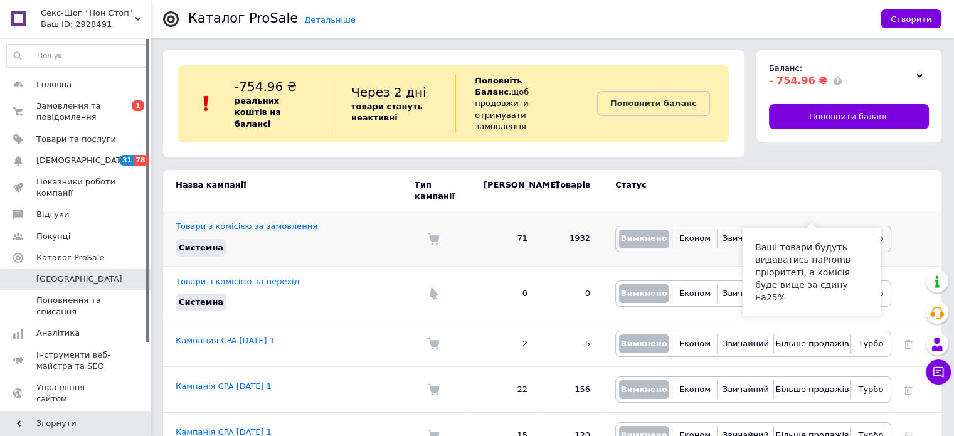
click at [789, 233] on span "Більше продажів" at bounding box center [811, 237] width 73 height 9
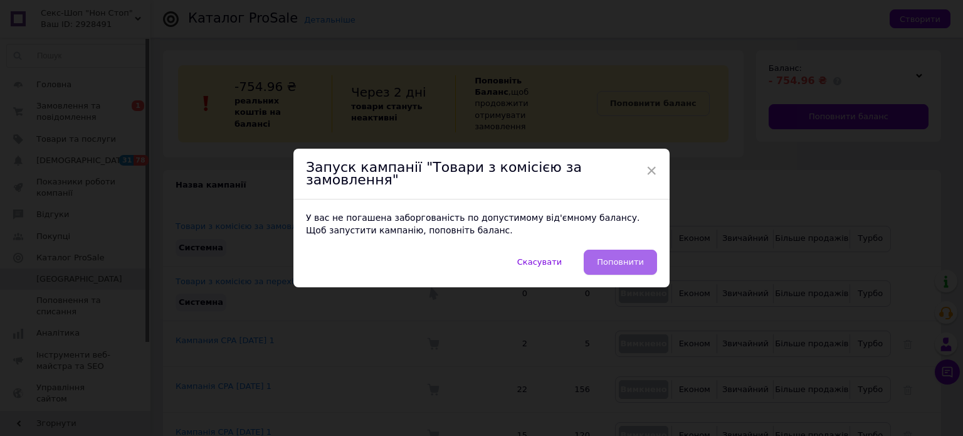
click at [627, 257] on span "Поповнити" at bounding box center [620, 262] width 47 height 13
